Goal: Task Accomplishment & Management: Complete application form

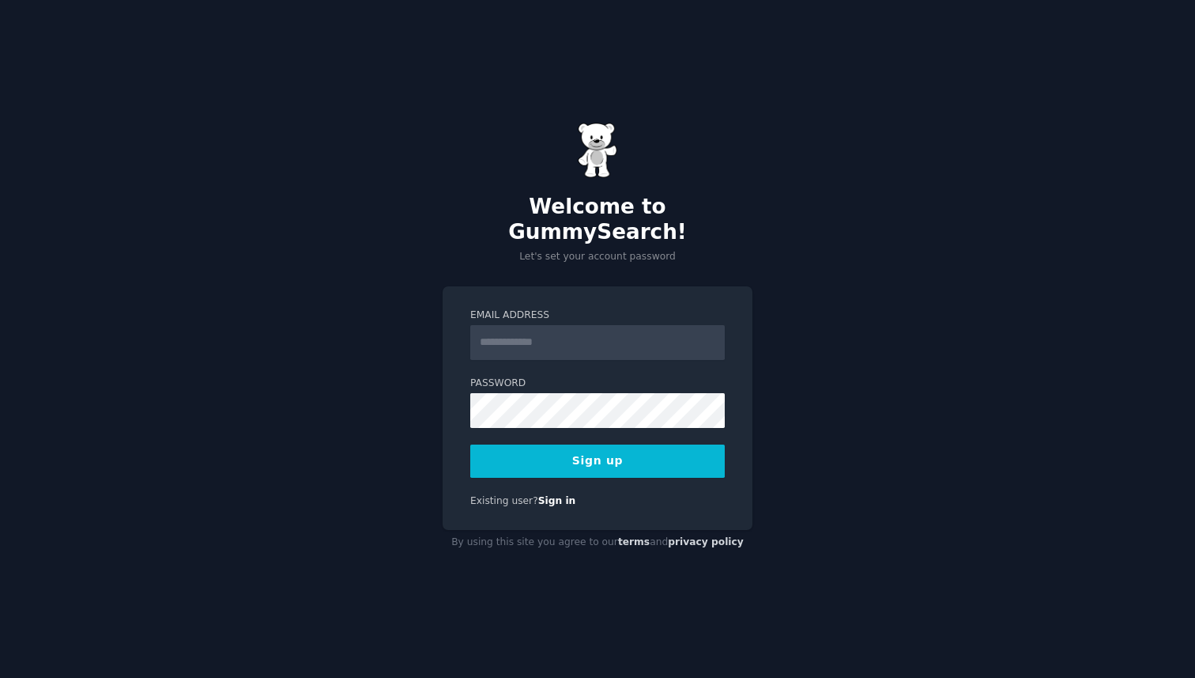
click at [576, 352] on form "Email Address Password Sign up" at bounding box center [597, 392] width 255 height 169
click at [576, 342] on input "Email Address" at bounding box center [597, 342] width 255 height 35
type input "**********"
click at [440, 387] on div "**********" at bounding box center [597, 339] width 1195 height 678
click at [419, 429] on div "**********" at bounding box center [597, 339] width 1195 height 678
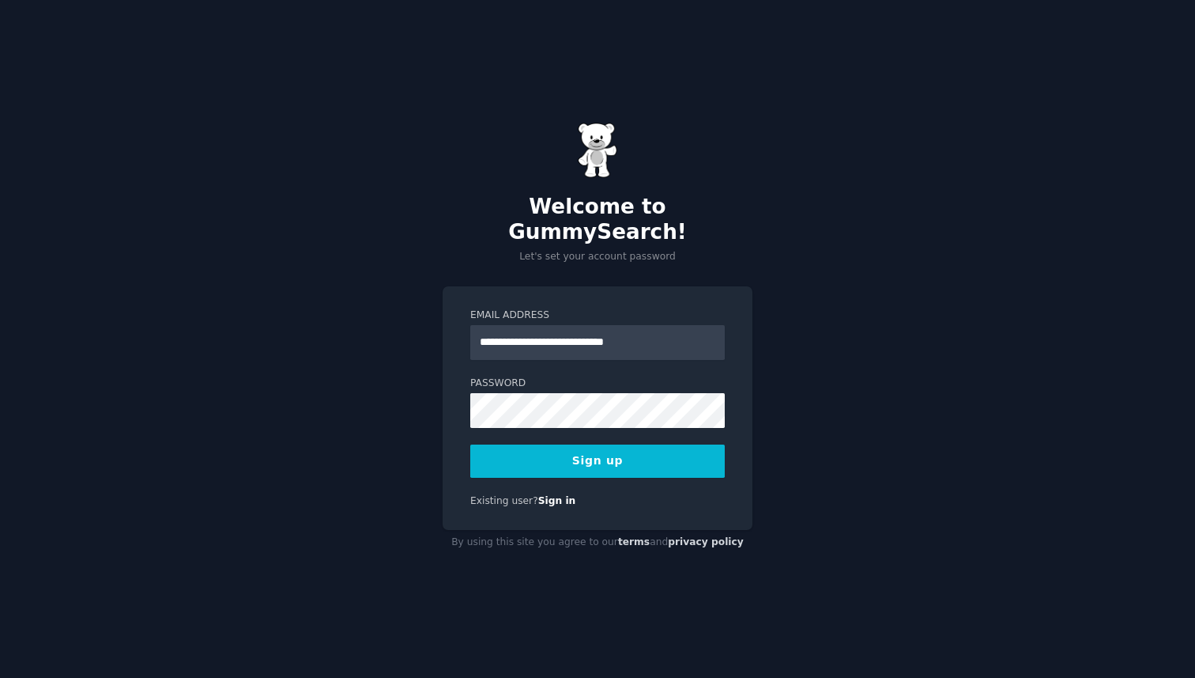
click at [555, 455] on button "Sign up" at bounding box center [597, 460] width 255 height 33
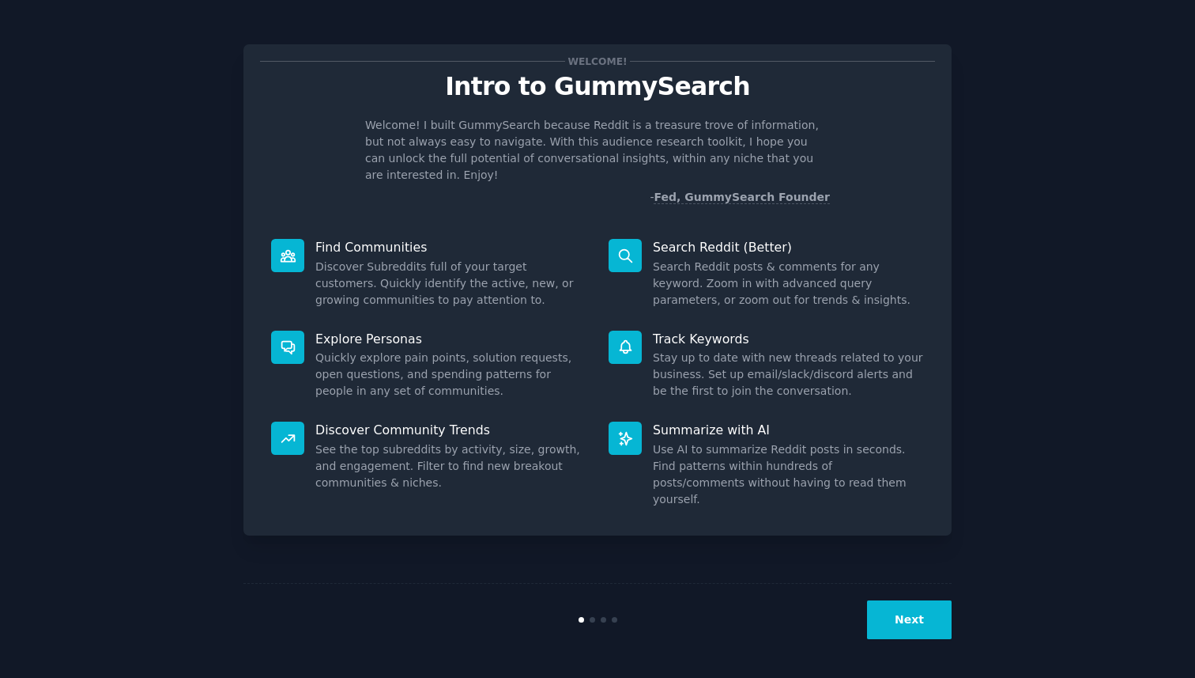
click at [905, 595] on div "Next" at bounding box center [598, 619] width 708 height 73
click at [912, 617] on button "Next" at bounding box center [909, 619] width 85 height 39
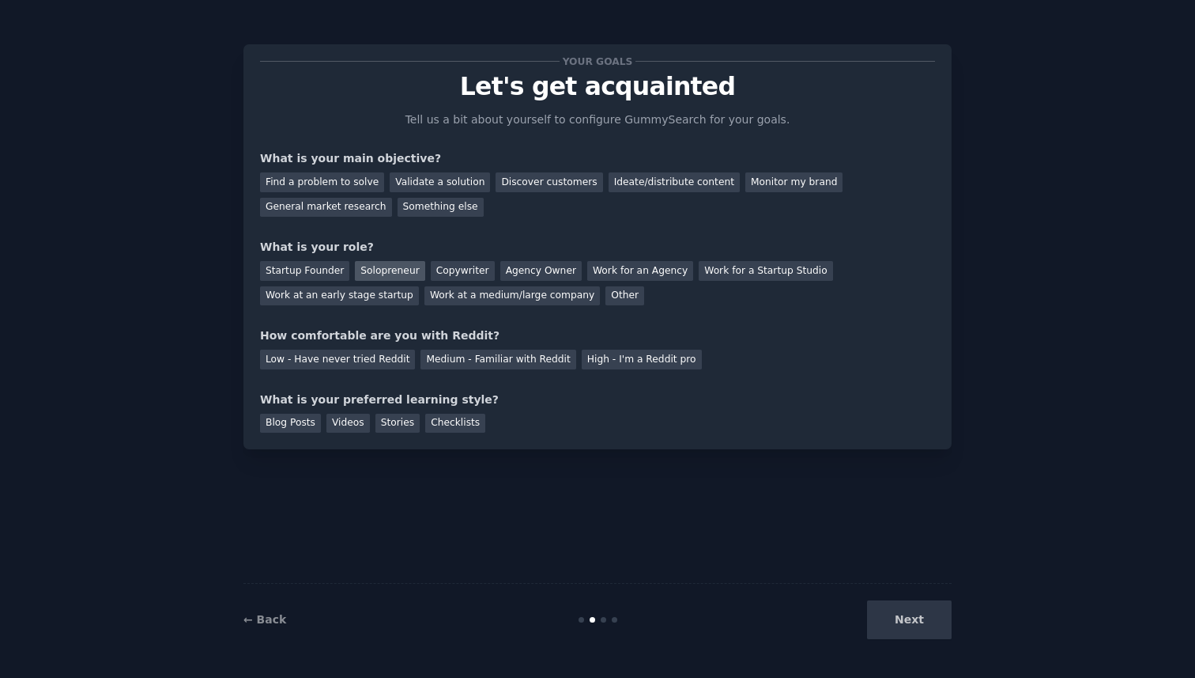
click at [369, 267] on div "Solopreneur" at bounding box center [390, 271] width 70 height 20
click at [552, 183] on div "Discover customers" at bounding box center [549, 182] width 107 height 20
click at [353, 206] on div "General market research" at bounding box center [326, 208] width 132 height 20
click at [447, 360] on div "Medium - Familiar with Reddit" at bounding box center [498, 359] width 155 height 20
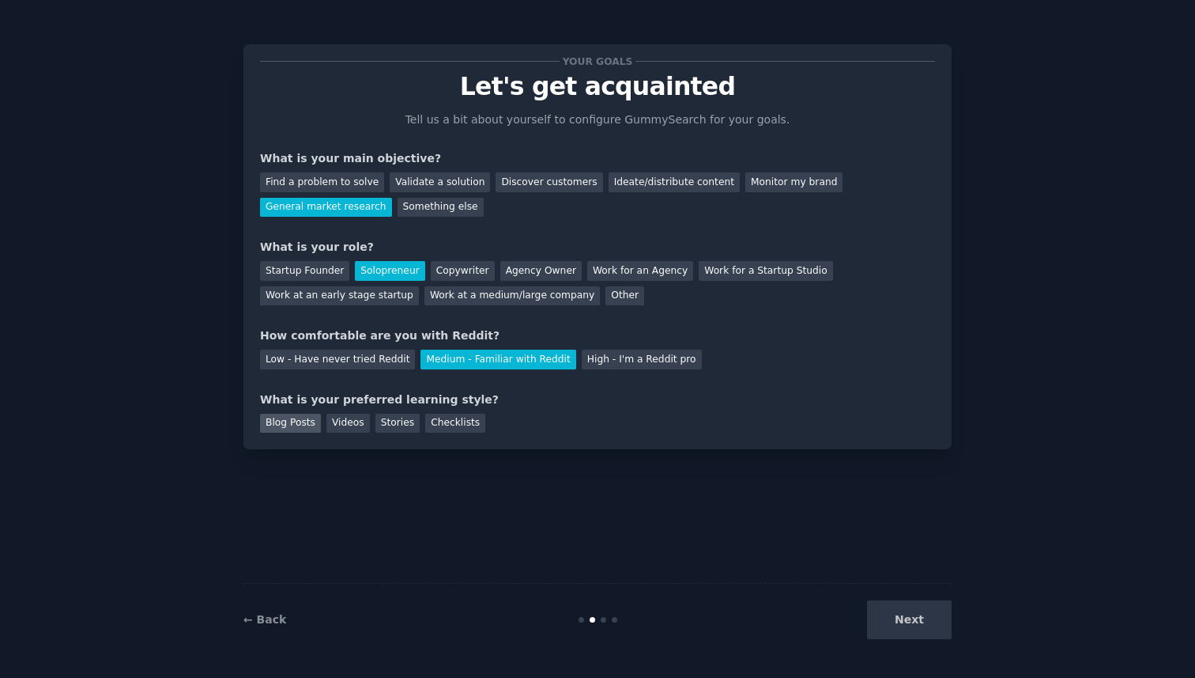
click at [285, 422] on div "Blog Posts" at bounding box center [290, 423] width 61 height 20
click at [915, 637] on button "Next" at bounding box center [909, 619] width 85 height 39
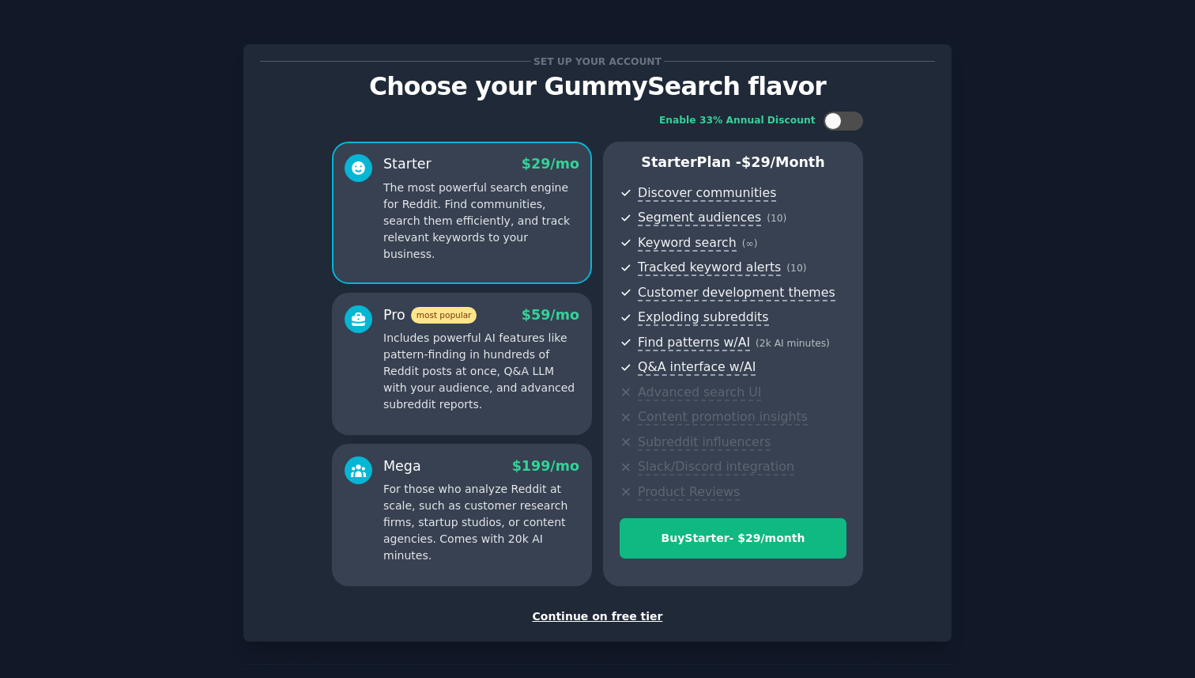
click at [602, 614] on div "Continue on free tier" at bounding box center [597, 616] width 675 height 17
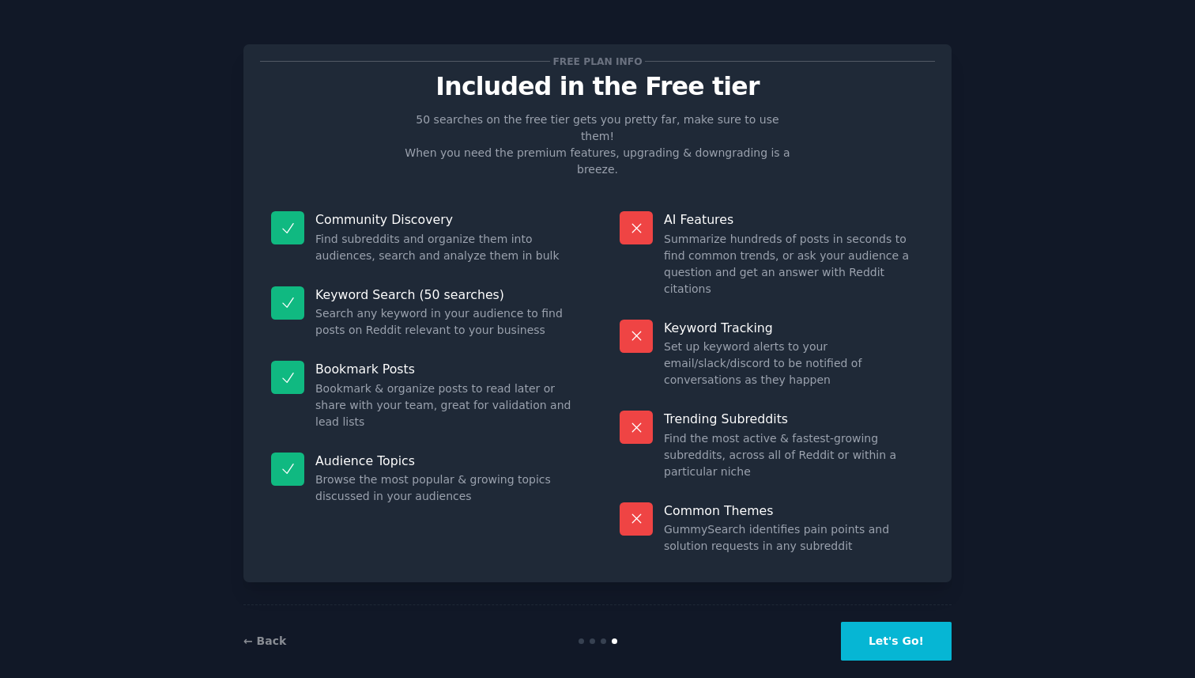
click at [892, 643] on div "← Back Let's Go!" at bounding box center [598, 640] width 708 height 73
click at [888, 621] on button "Let's Go!" at bounding box center [896, 640] width 111 height 39
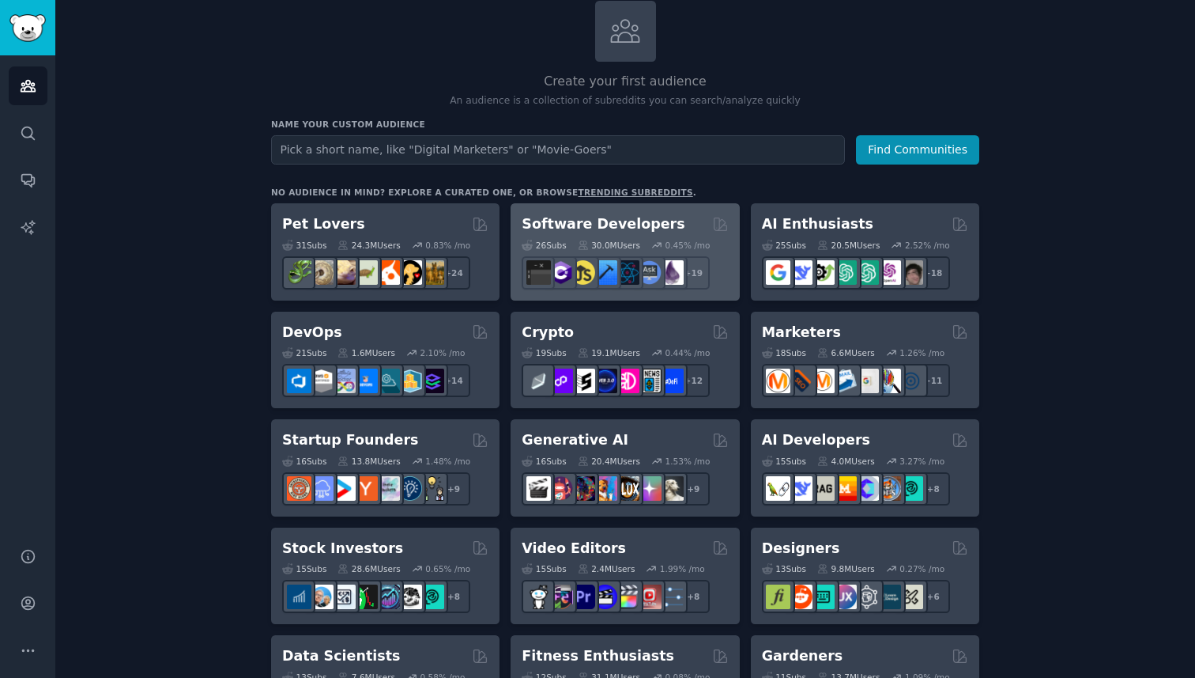
scroll to position [104, 0]
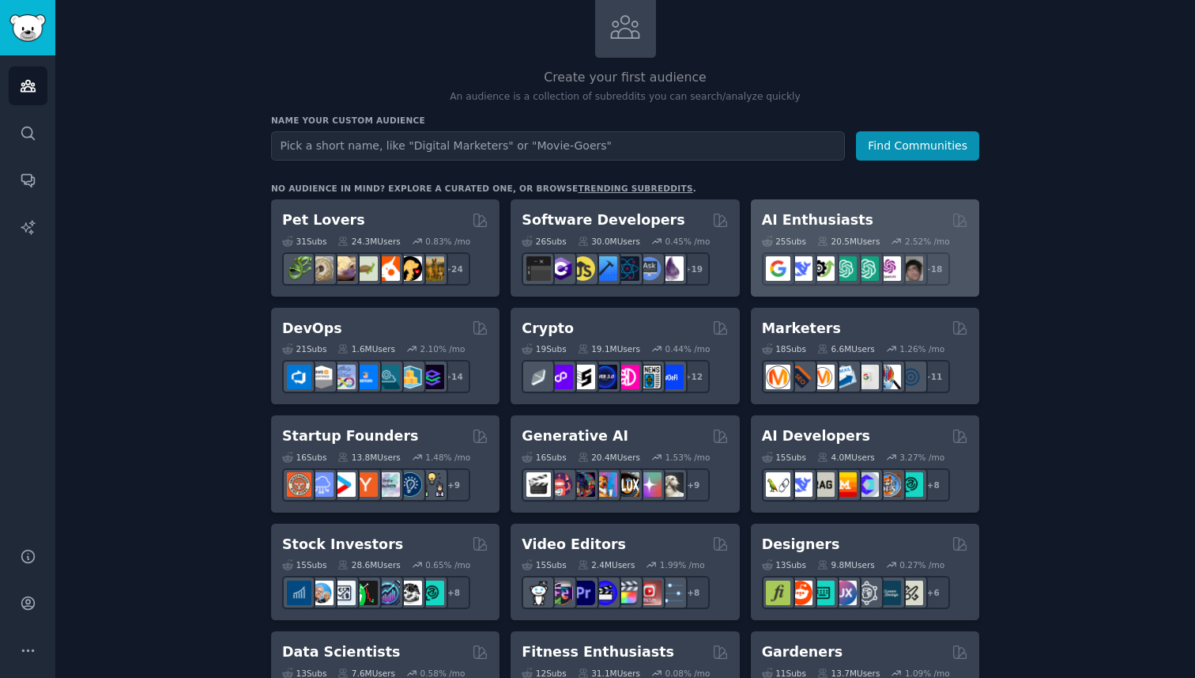
click at [809, 221] on h2 "AI Enthusiasts" at bounding box center [817, 220] width 111 height 20
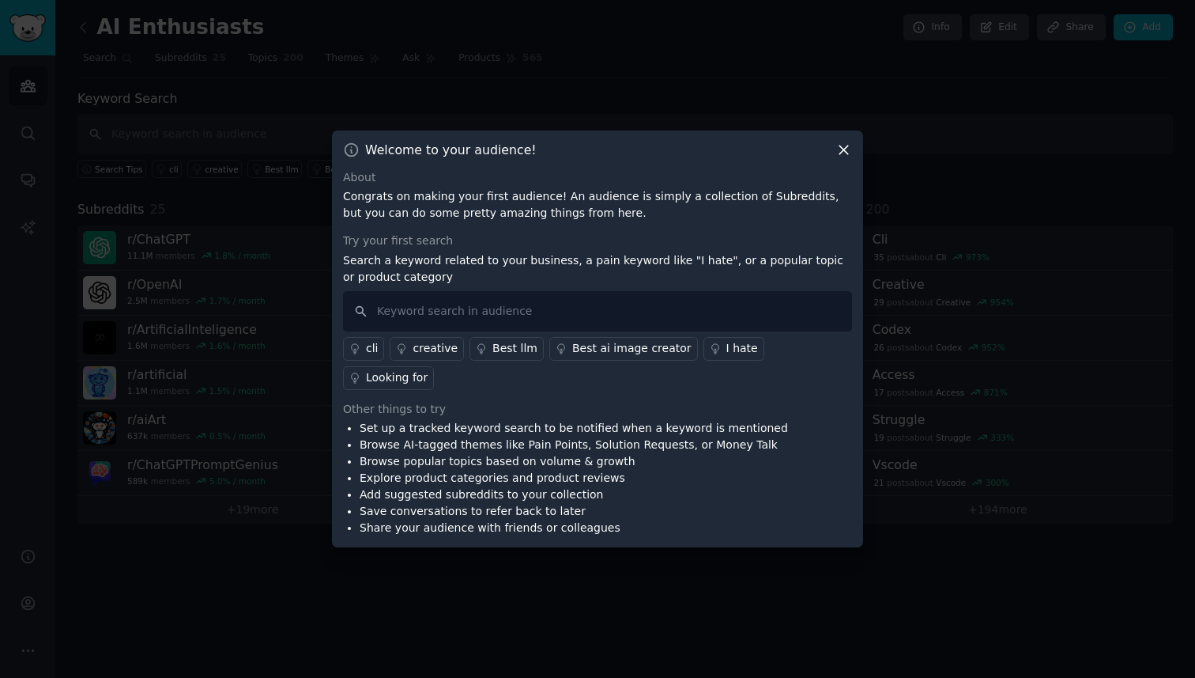
click at [842, 154] on icon at bounding box center [844, 149] width 9 height 9
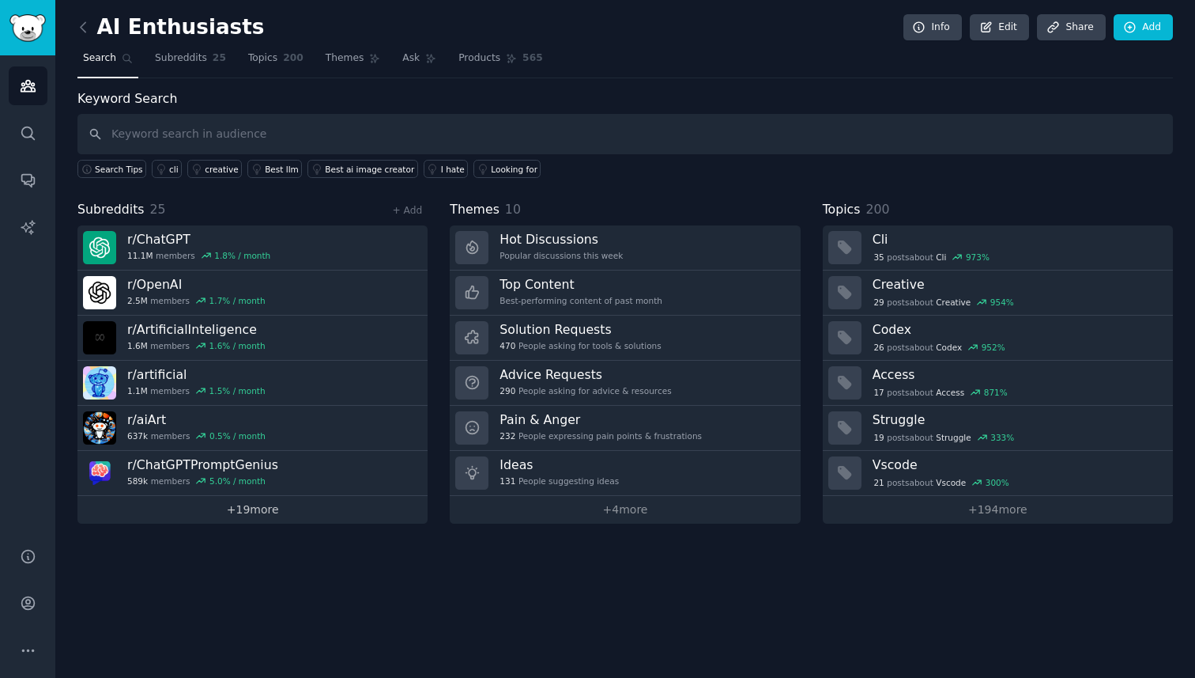
click at [316, 515] on link "+ 19 more" at bounding box center [252, 510] width 350 height 28
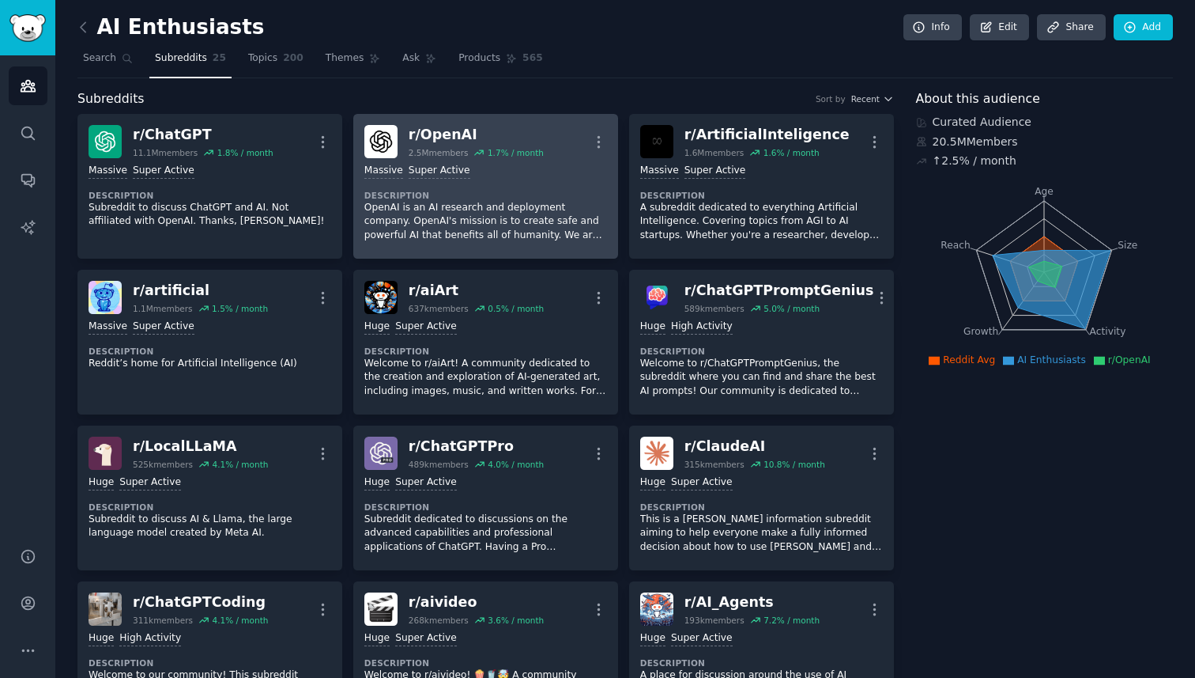
click at [440, 139] on div "r/ OpenAI" at bounding box center [476, 135] width 135 height 20
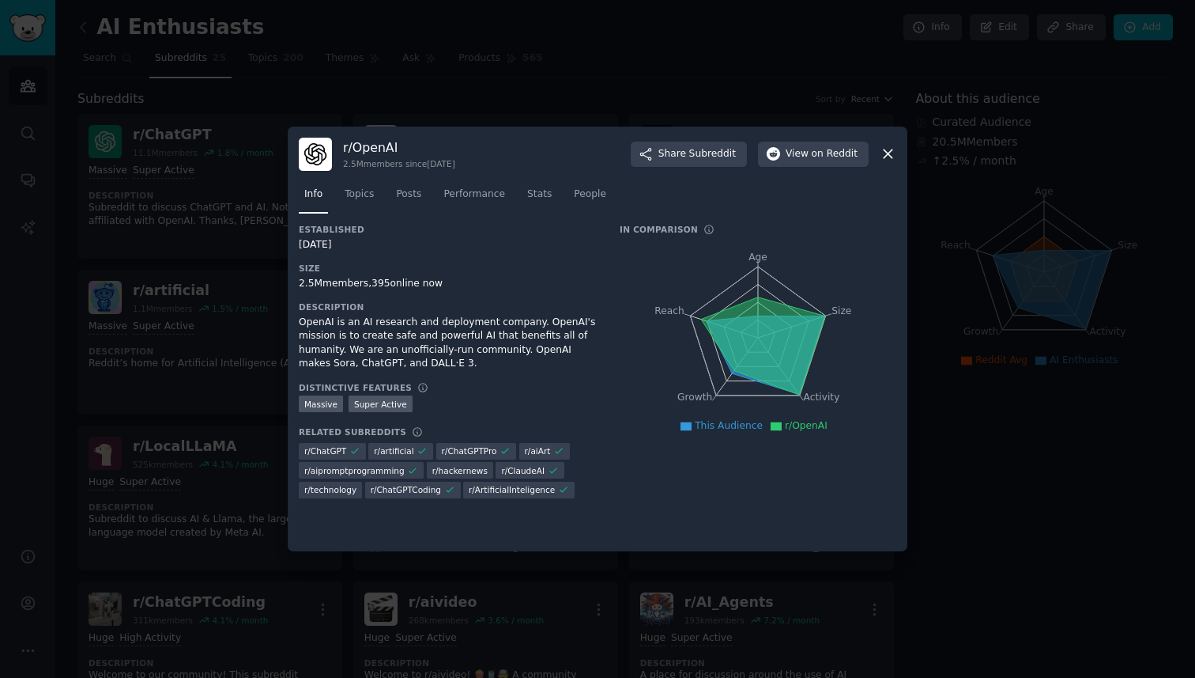
click at [808, 74] on div at bounding box center [597, 339] width 1195 height 678
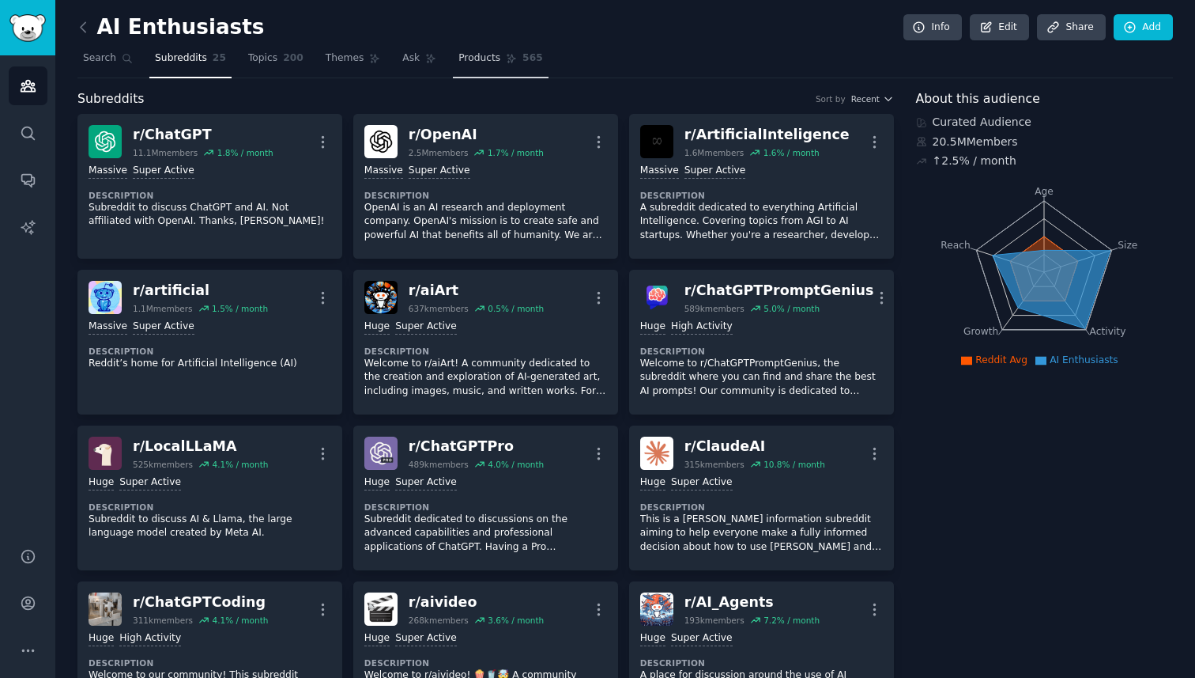
click at [453, 55] on link "Products 565" at bounding box center [500, 62] width 95 height 32
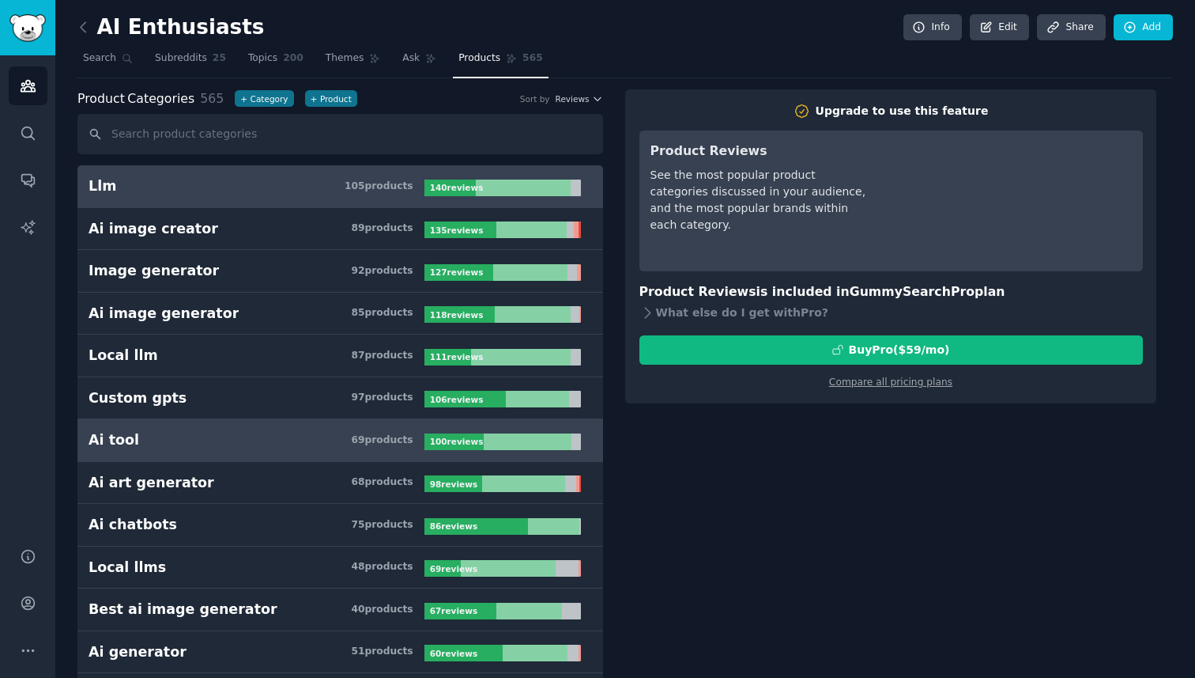
scroll to position [9, 0]
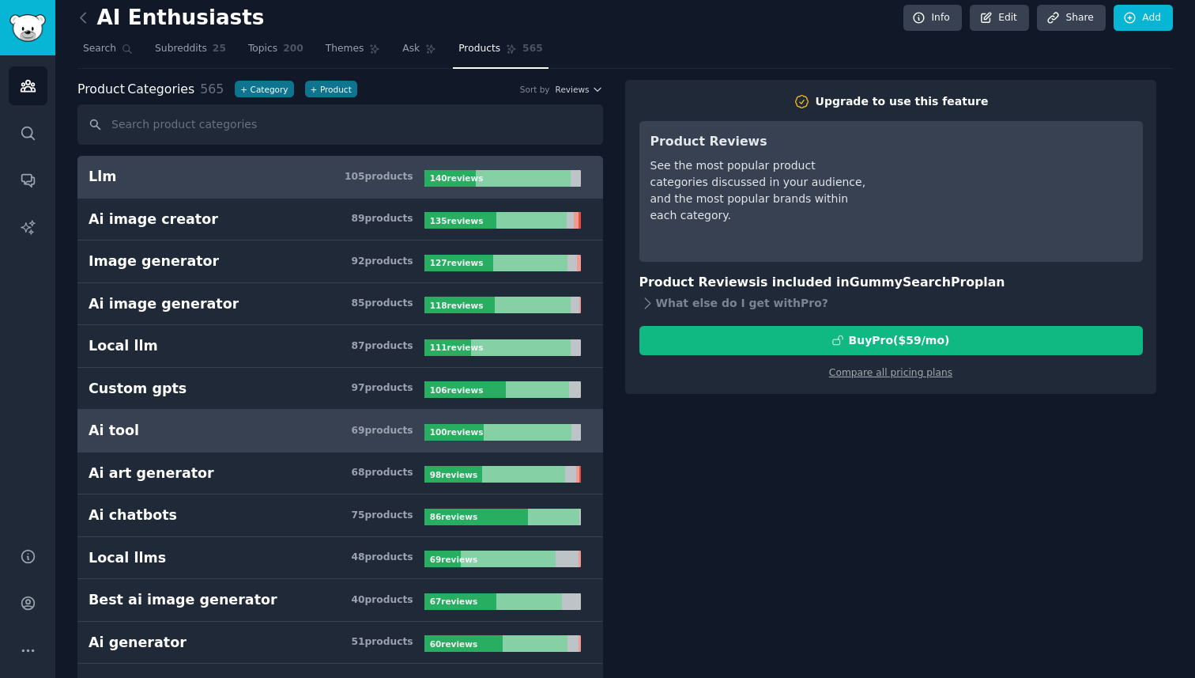
click at [219, 436] on h3 "Ai tool 69 product s" at bounding box center [257, 431] width 336 height 20
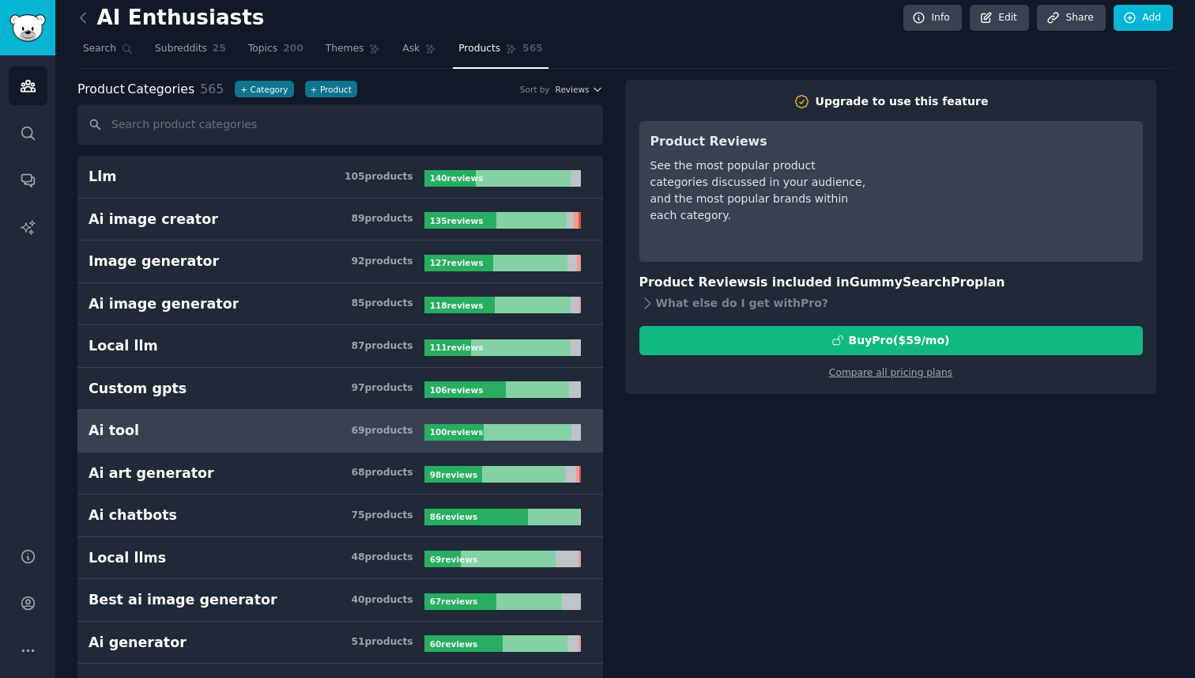
click at [353, 430] on div "69 product s" at bounding box center [382, 431] width 62 height 14
click at [117, 426] on div "Ai tool" at bounding box center [114, 431] width 51 height 20
click at [83, 12] on icon at bounding box center [83, 17] width 17 height 17
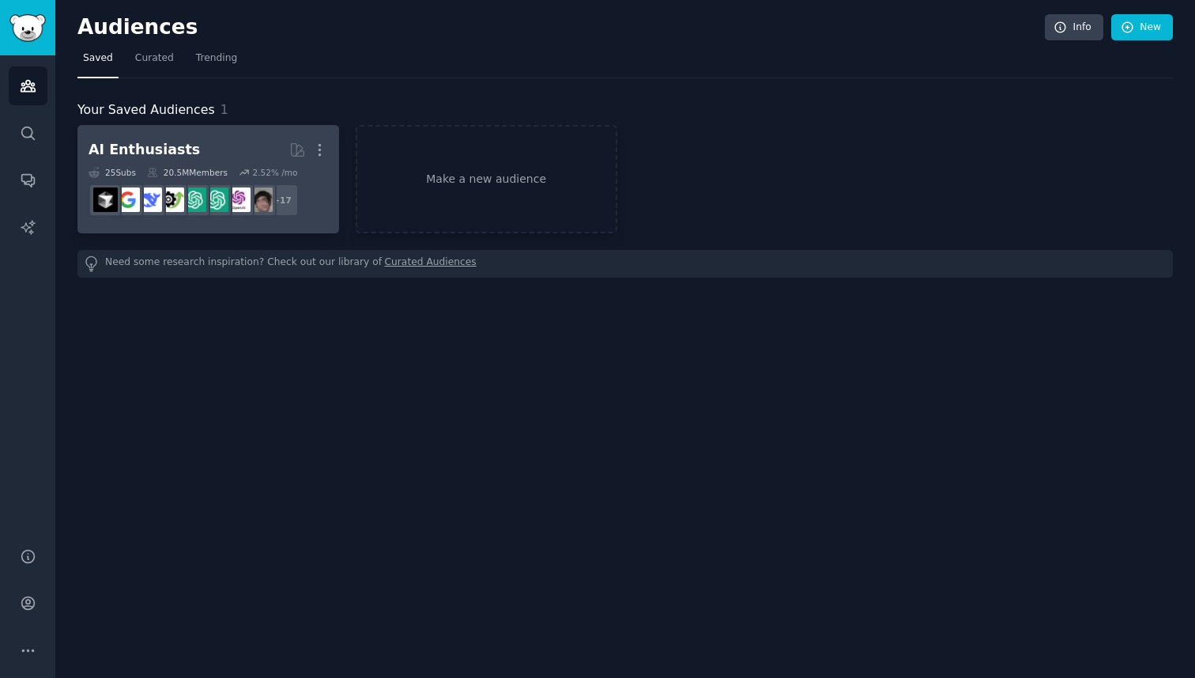
click at [244, 154] on h2 "AI Enthusiasts Curated by GummySearch More" at bounding box center [209, 150] width 240 height 28
